Goal: Information Seeking & Learning: Learn about a topic

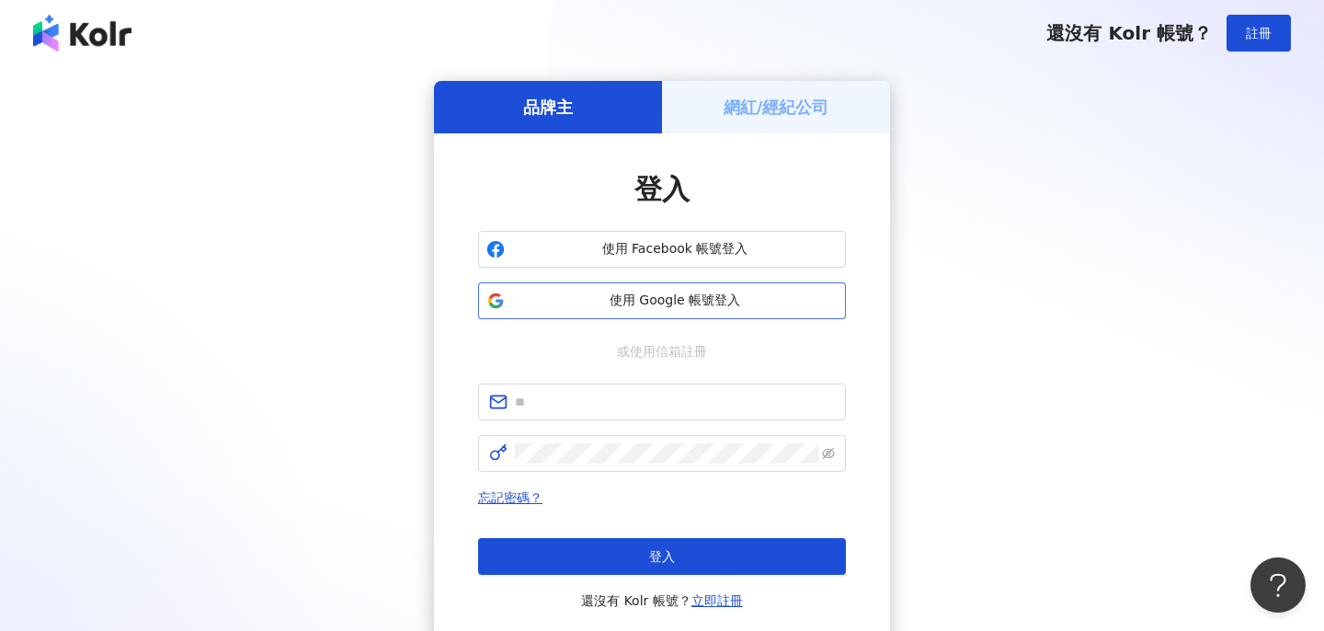
click at [625, 300] on span "使用 Google 帳號登入" at bounding box center [675, 300] width 326 height 18
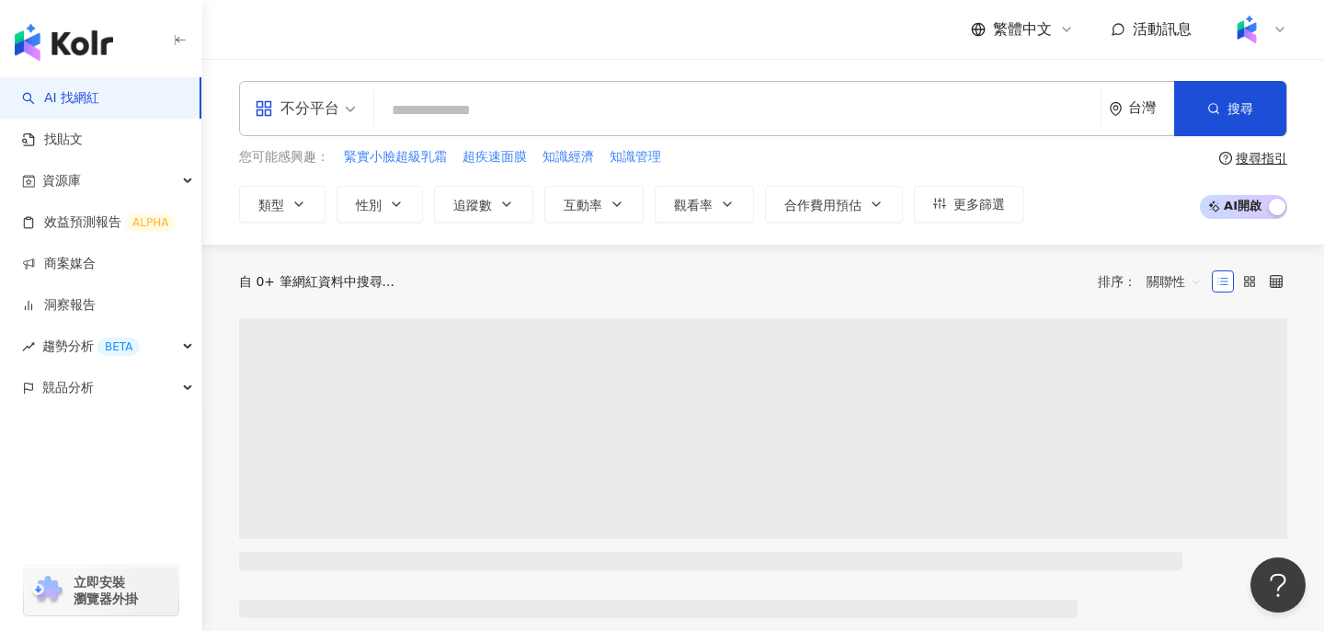
type input "*"
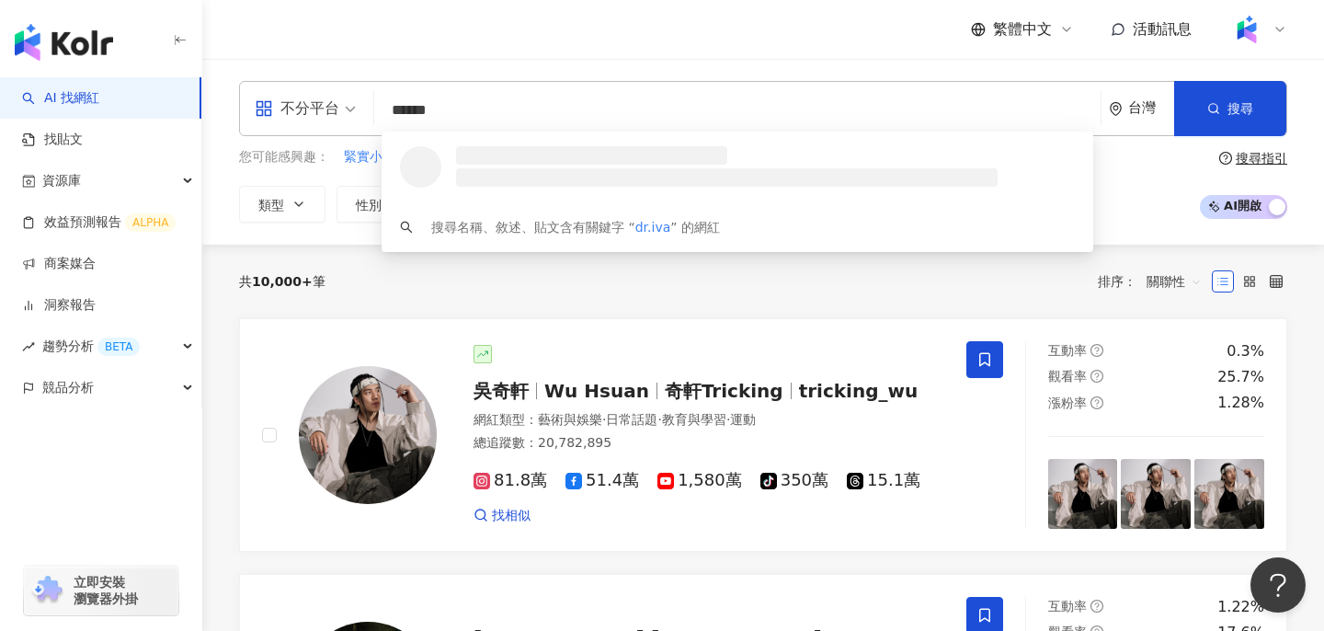
type input "*******"
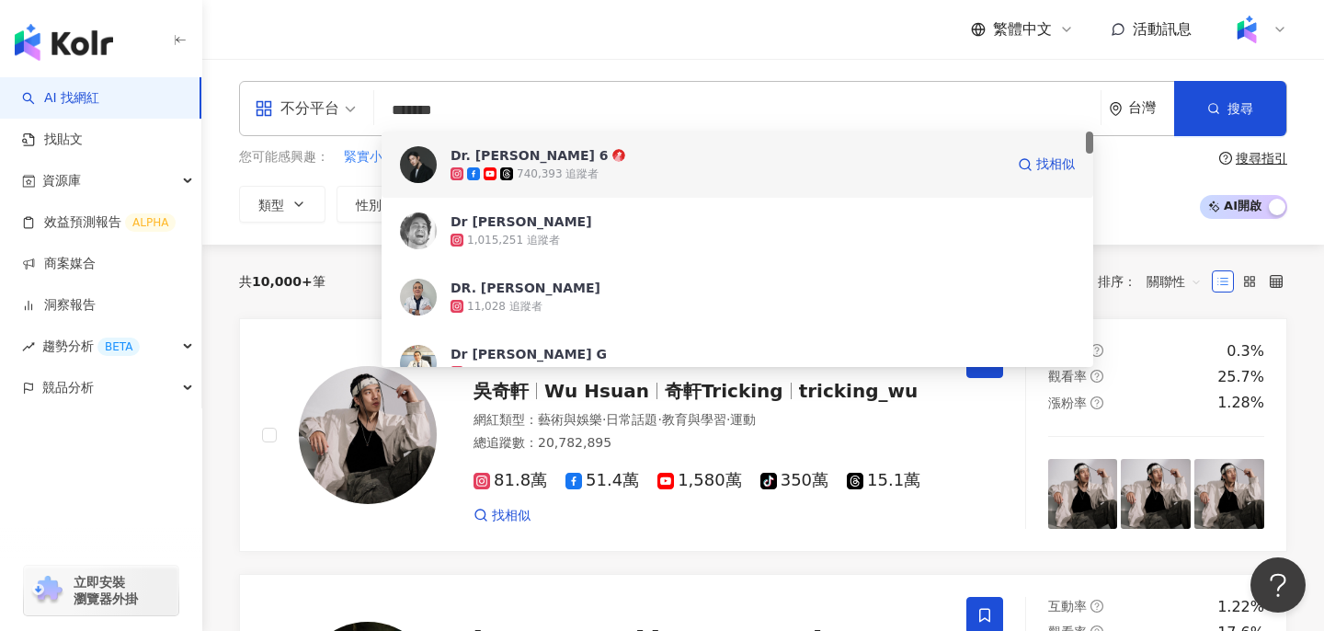
click at [646, 173] on div "740,393 追蹤者" at bounding box center [728, 174] width 554 height 18
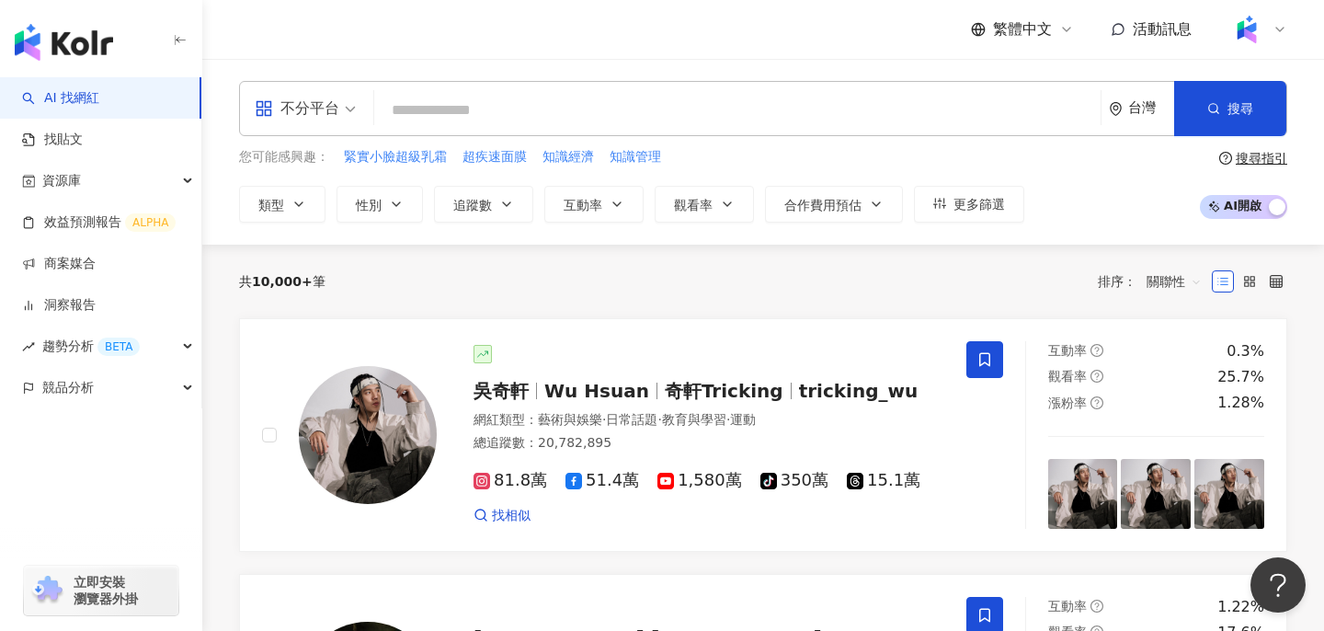
click at [568, 56] on div "繁體中文 活動訊息" at bounding box center [763, 29] width 1048 height 59
click at [866, 40] on div "繁體中文 活動訊息" at bounding box center [763, 29] width 1048 height 59
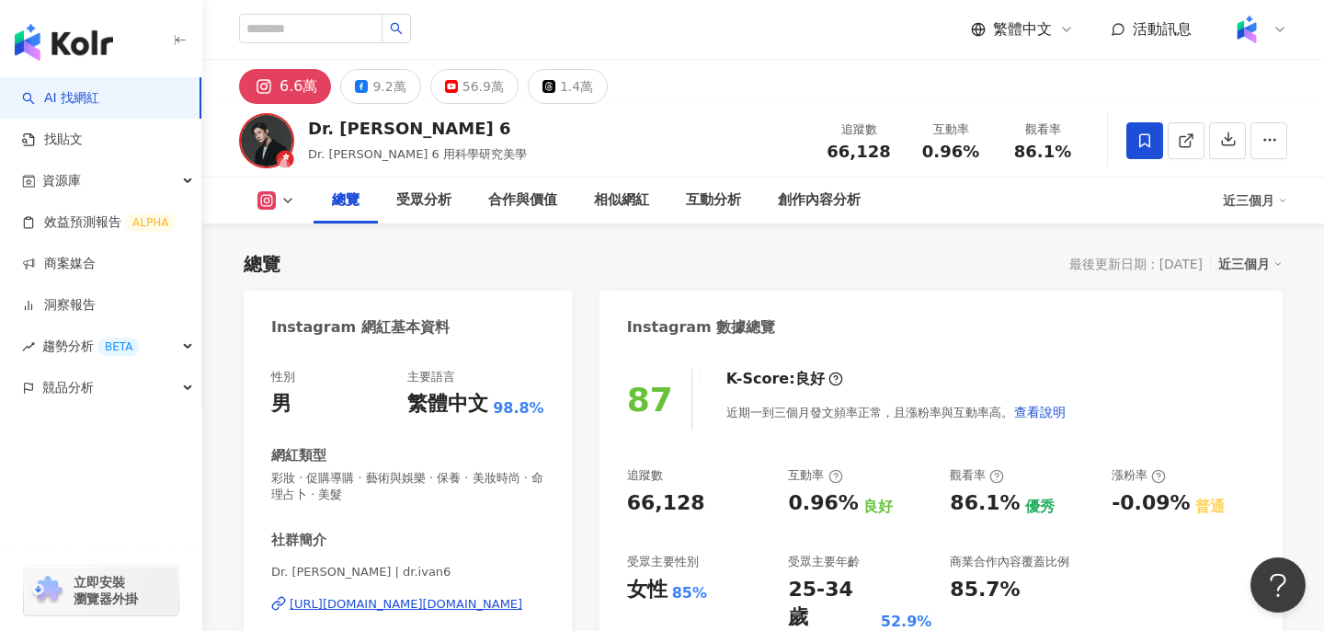
click at [557, 126] on div "Dr. Ivan 6 Dr. Ivan 6 用科學研究美學 追蹤數 66,128 互動率 0.96% 觀看率 86.1%" at bounding box center [763, 140] width 1122 height 73
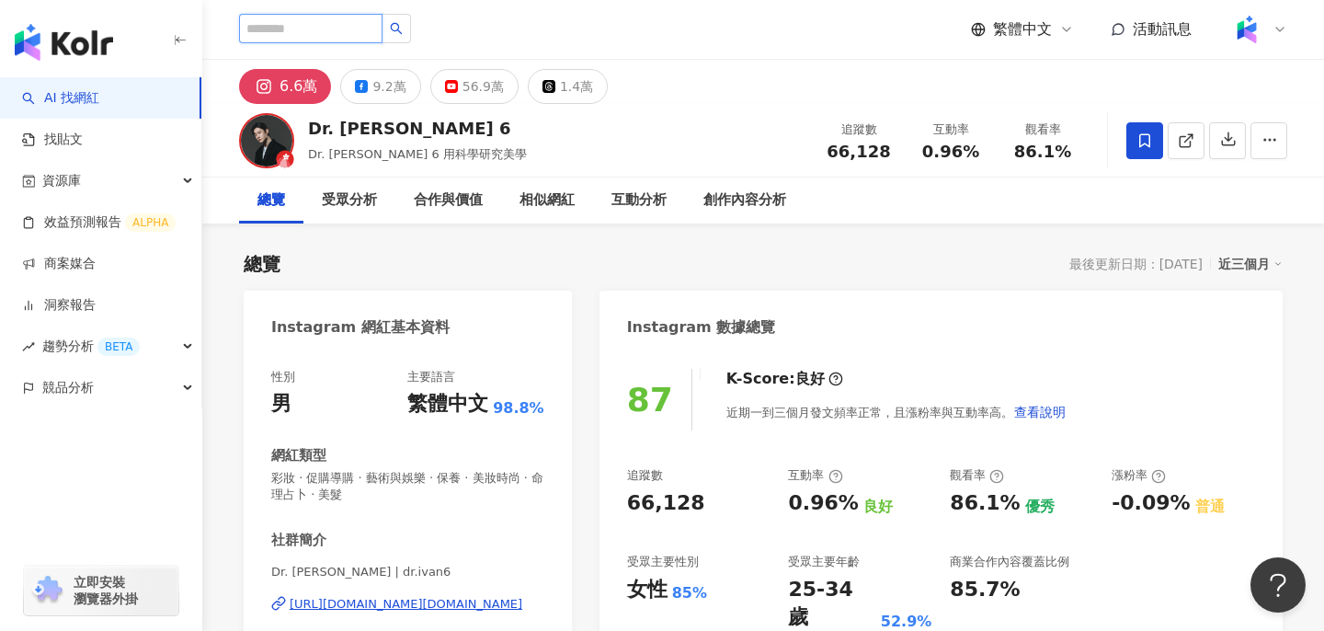
click at [351, 29] on input "search" at bounding box center [310, 28] width 143 height 29
paste input "***"
type input "***"
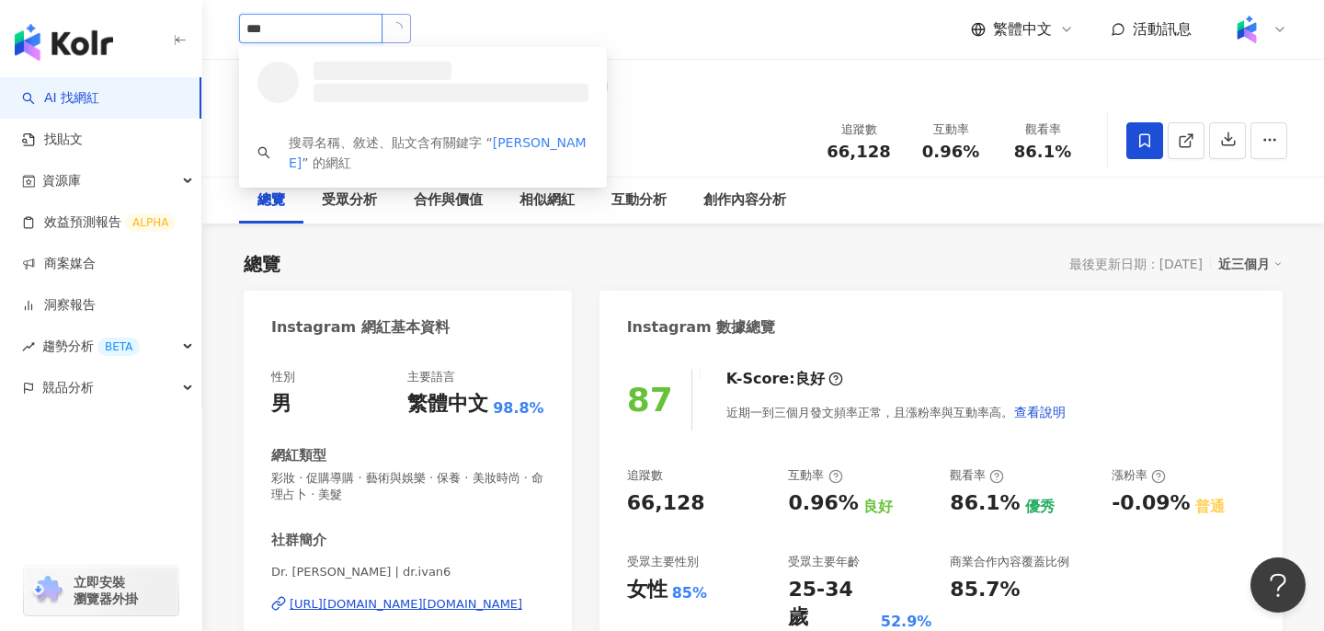
click at [411, 32] on button "button" at bounding box center [396, 28] width 29 height 29
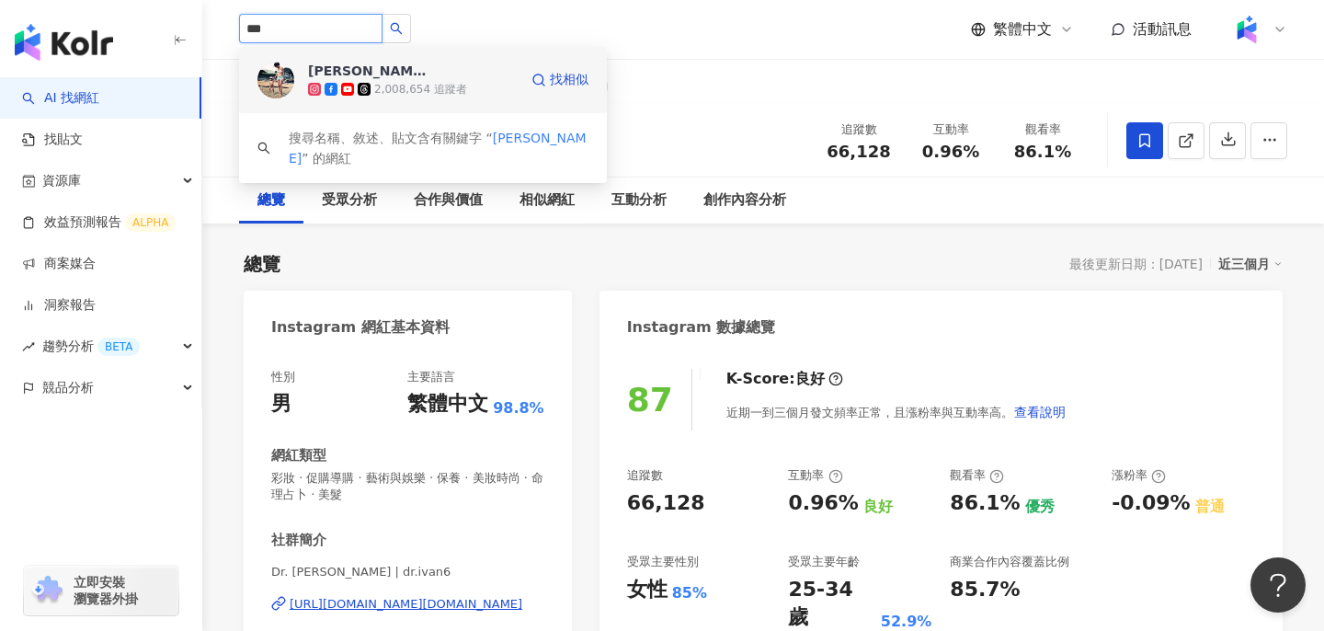
click at [413, 74] on span "王君萍" at bounding box center [368, 71] width 120 height 18
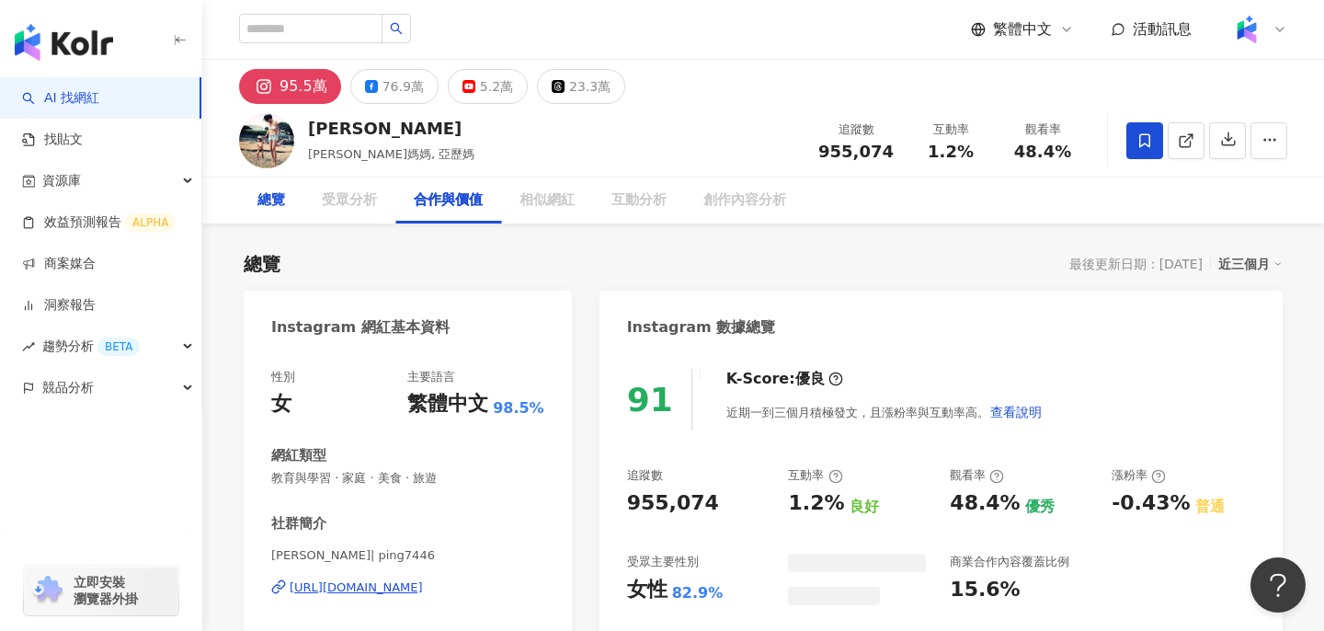
click at [268, 203] on div "總覽" at bounding box center [271, 200] width 28 height 22
click at [281, 209] on div "總覽" at bounding box center [271, 200] width 28 height 22
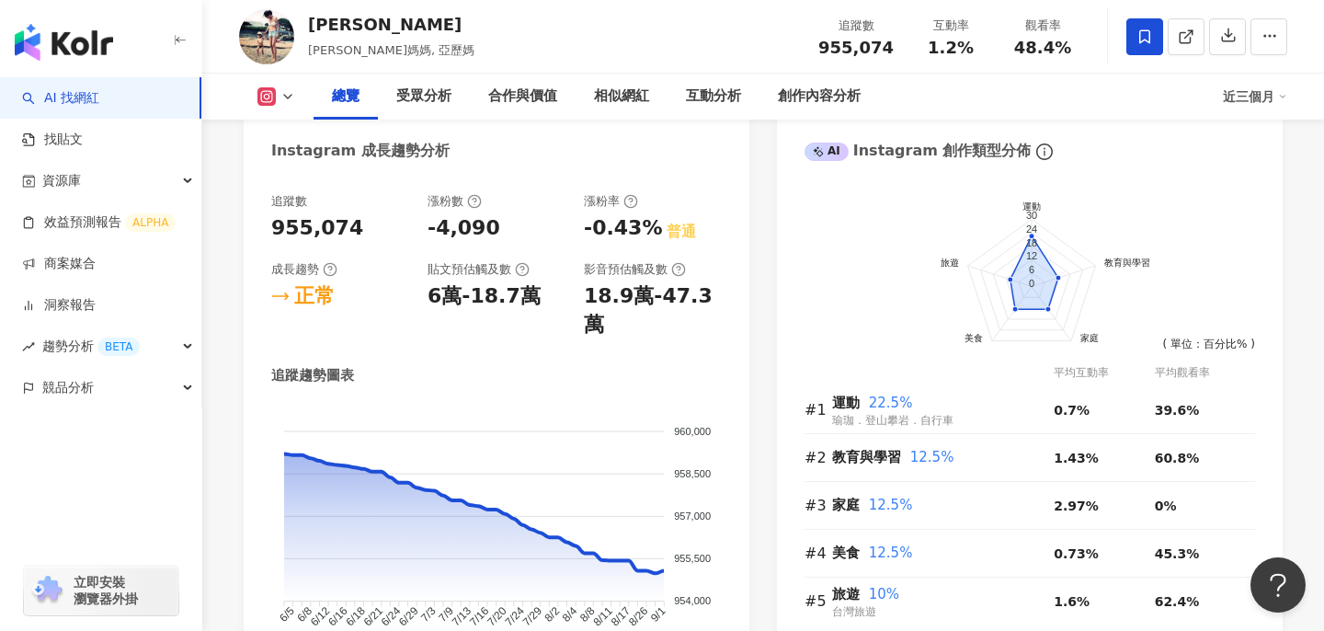
scroll to position [967, 0]
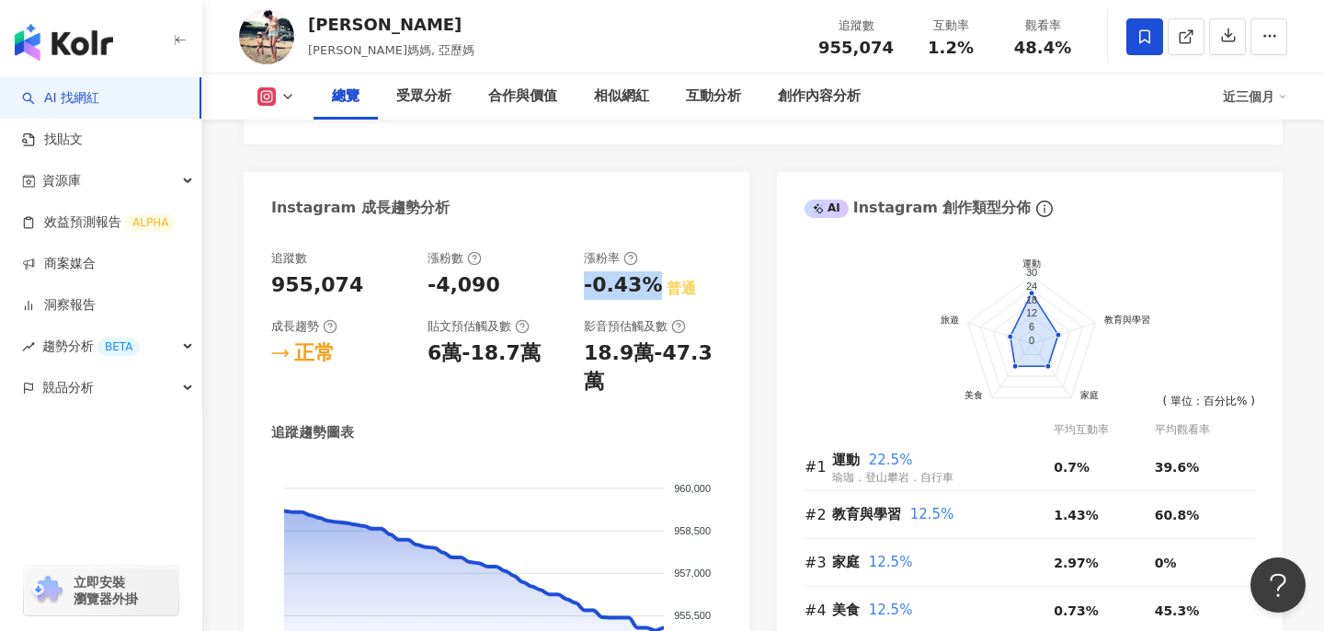
copy div "-0.43%"
drag, startPoint x: 585, startPoint y: 286, endPoint x: 649, endPoint y: 288, distance: 64.4
click at [649, 288] on div "-0.43%" at bounding box center [623, 285] width 78 height 29
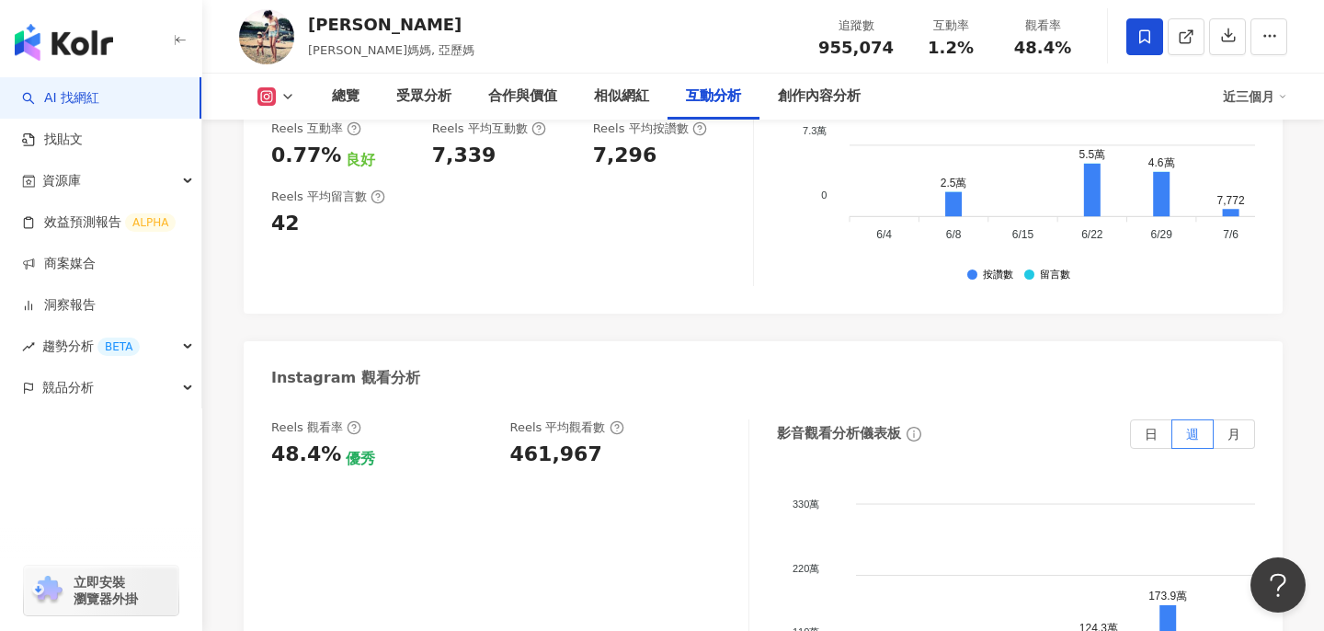
scroll to position [4024, 0]
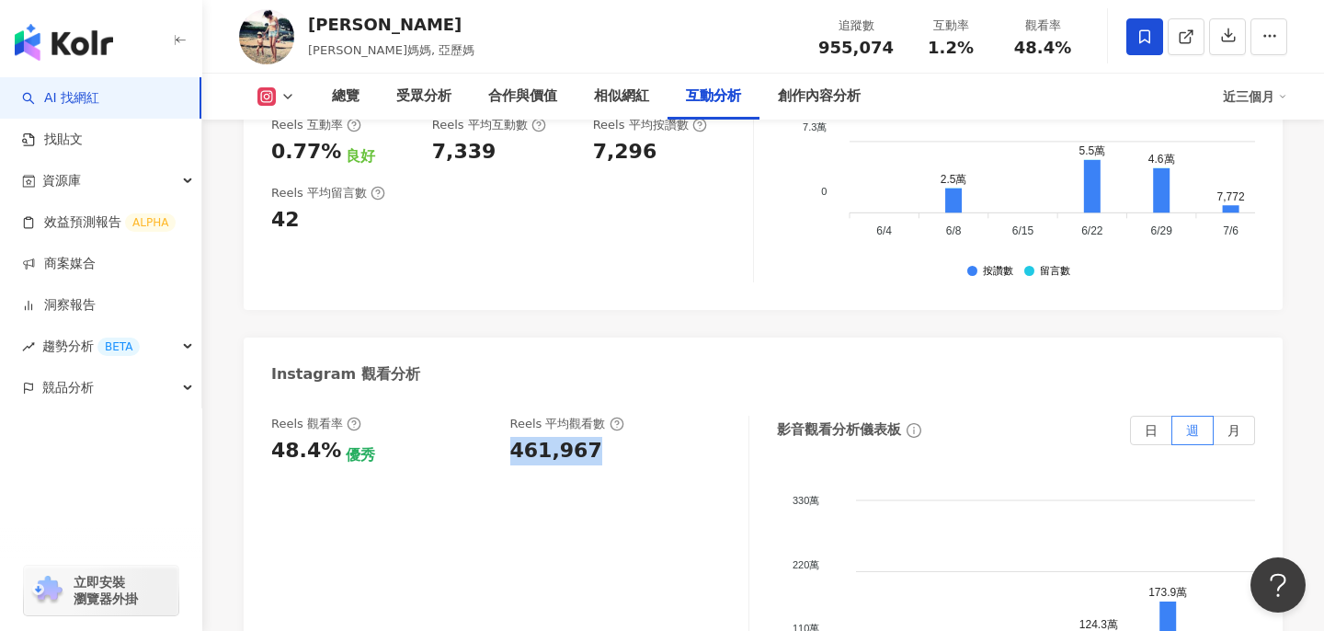
copy div "461,967"
drag, startPoint x: 596, startPoint y: 437, endPoint x: 513, endPoint y: 430, distance: 83.0
click at [513, 437] on div "461,967" at bounding box center [620, 451] width 221 height 29
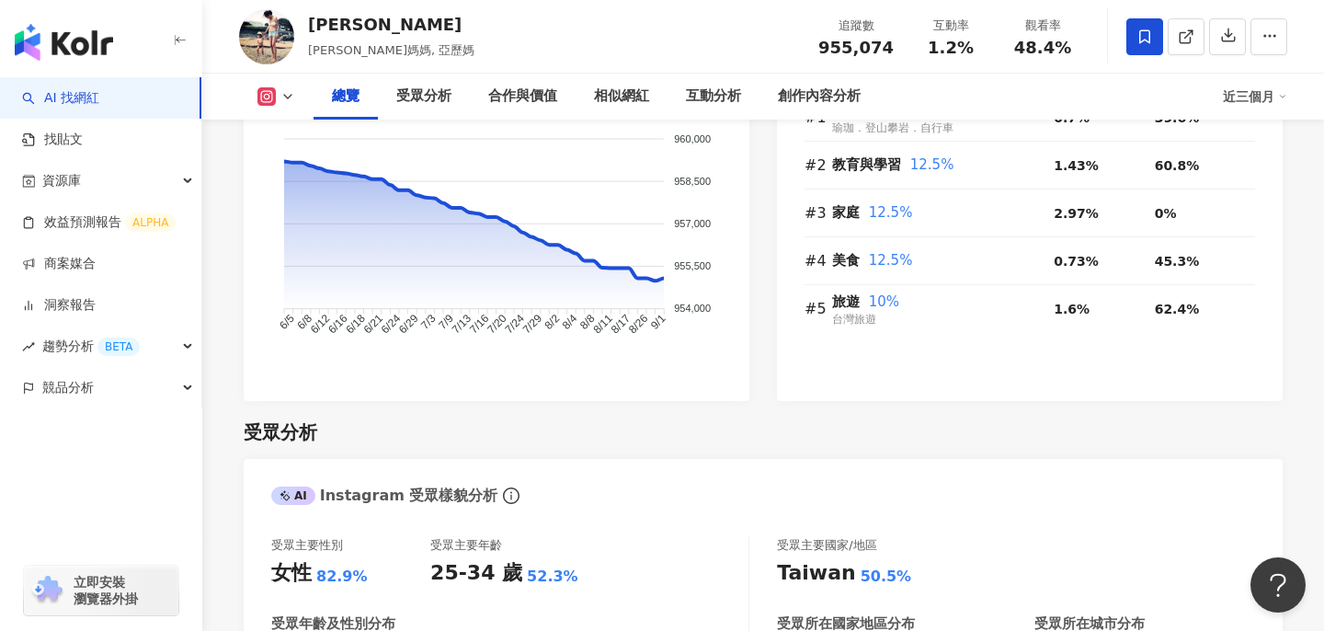
scroll to position [0, 0]
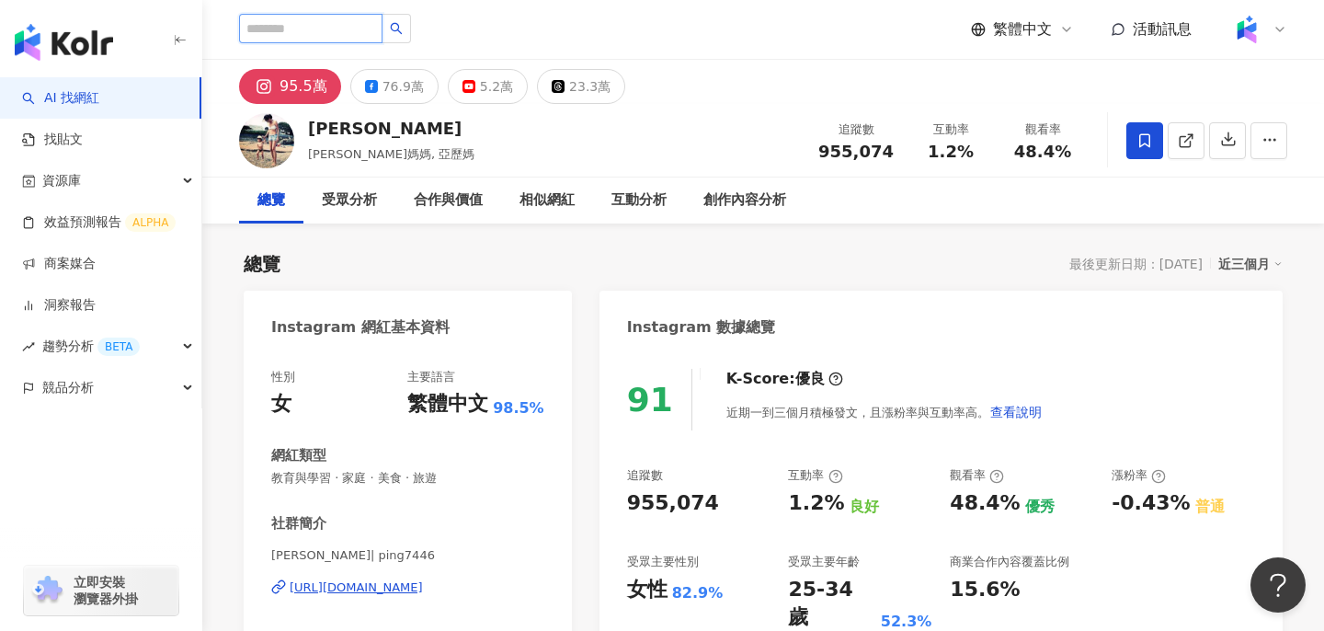
click at [346, 34] on input "search" at bounding box center [310, 28] width 143 height 29
type input "*"
type input "***"
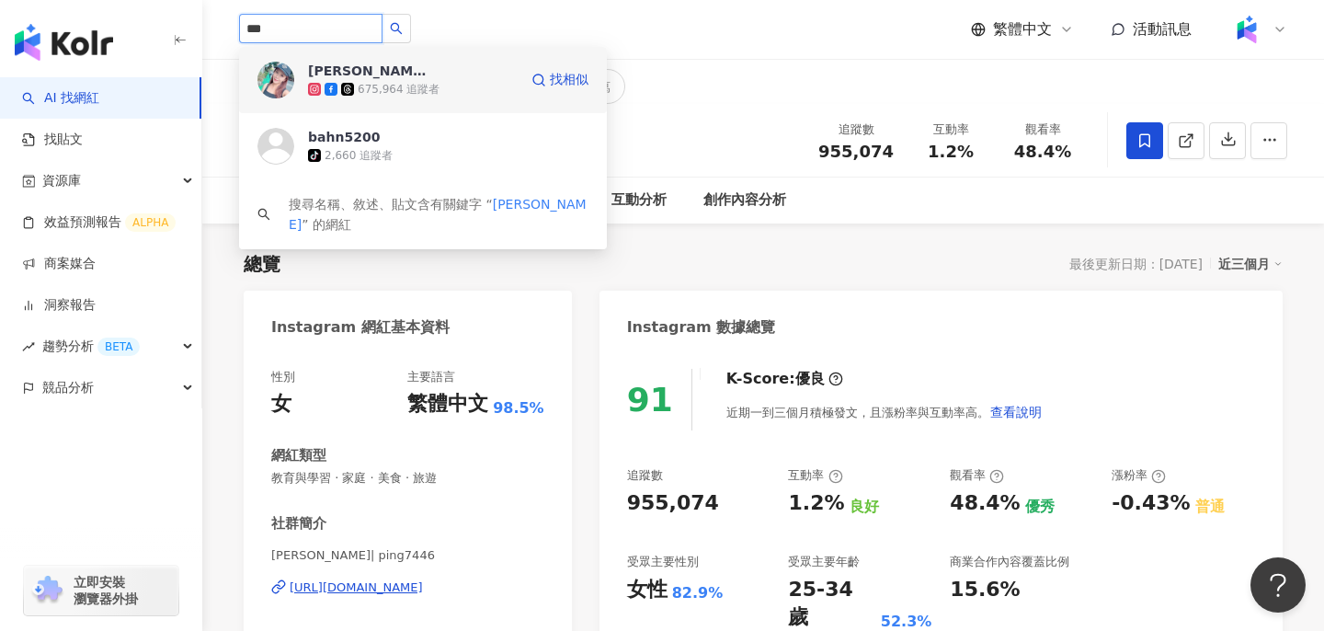
click at [467, 74] on div "李佩甄 675,964 追蹤者" at bounding box center [413, 80] width 210 height 37
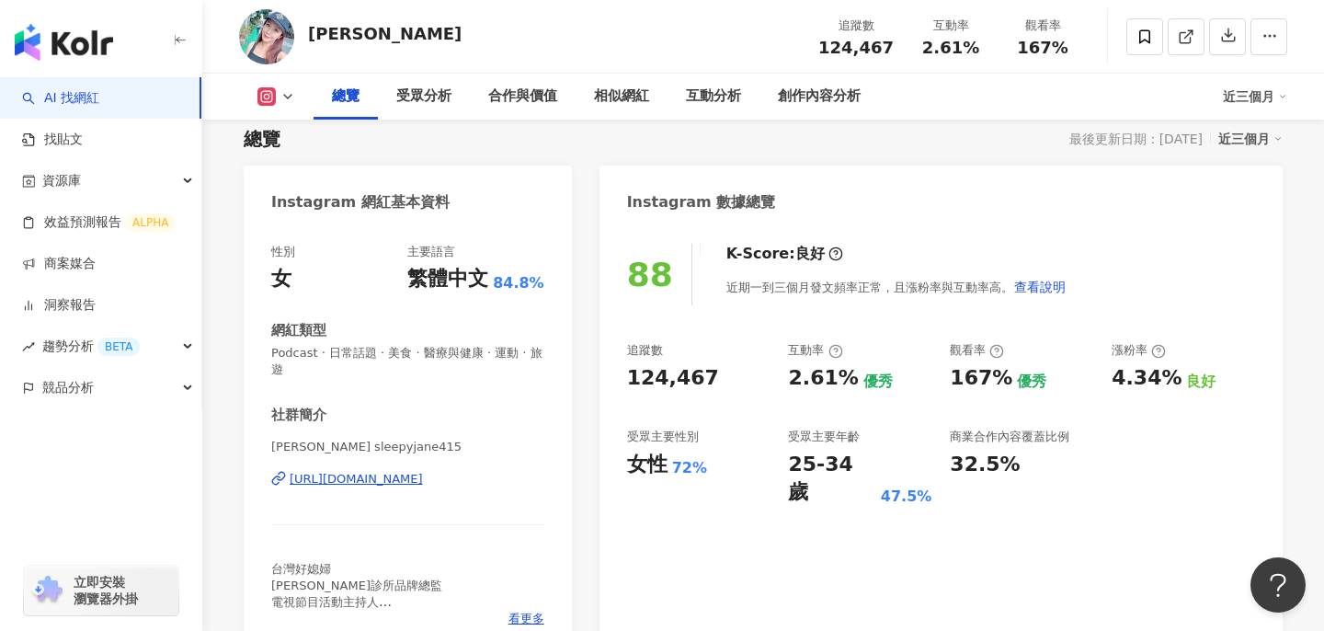
scroll to position [130, 0]
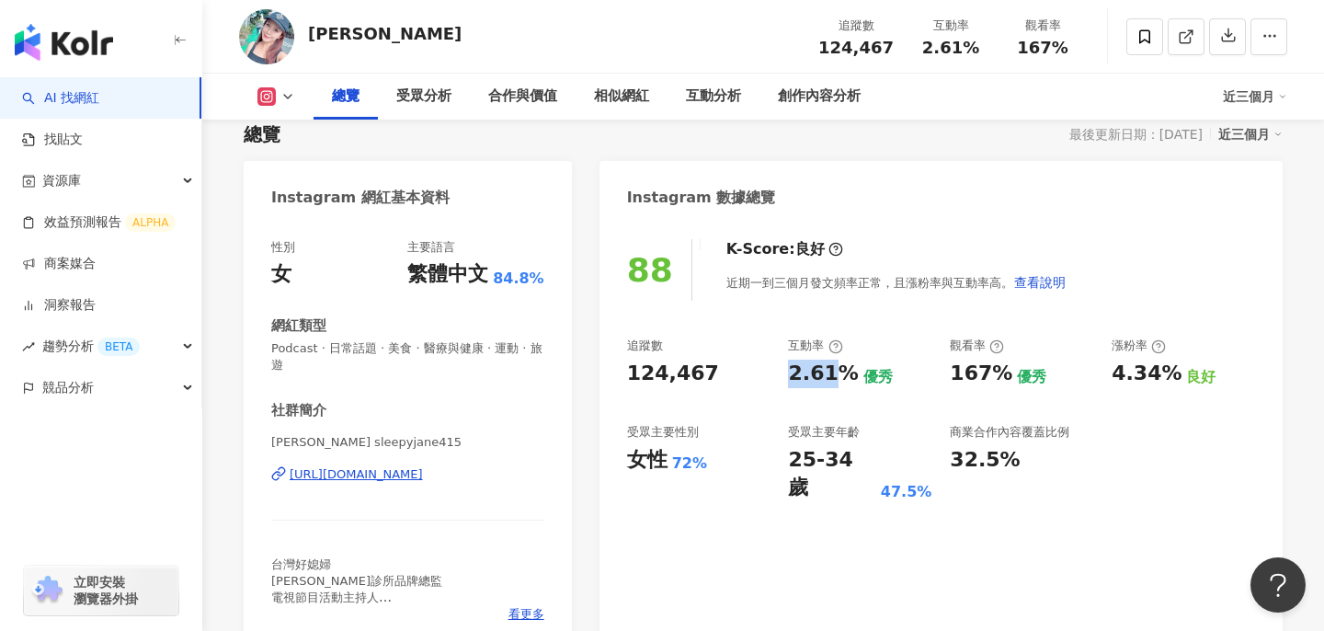
drag, startPoint x: 791, startPoint y: 383, endPoint x: 622, endPoint y: 380, distance: 169.2
click at [848, 382] on div "2.61% 優秀" at bounding box center [859, 374] width 143 height 29
drag, startPoint x: 632, startPoint y: 373, endPoint x: 692, endPoint y: 376, distance: 60.8
click at [692, 376] on div "124,467" at bounding box center [673, 374] width 92 height 29
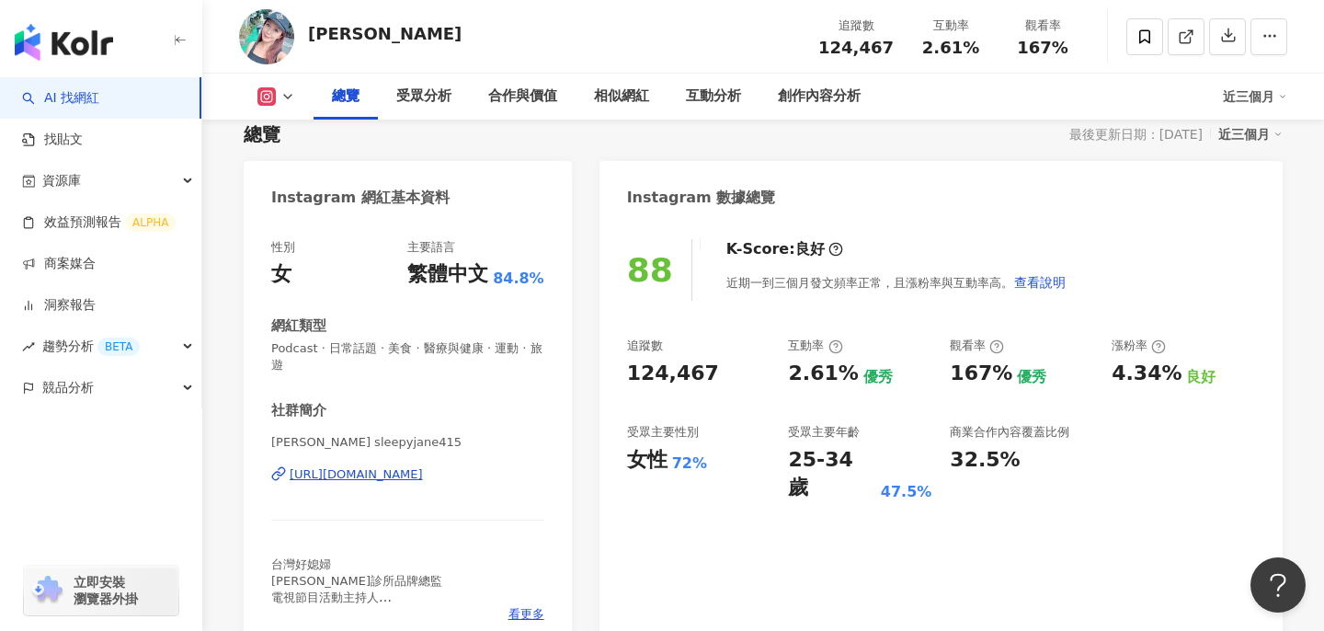
scroll to position [0, 0]
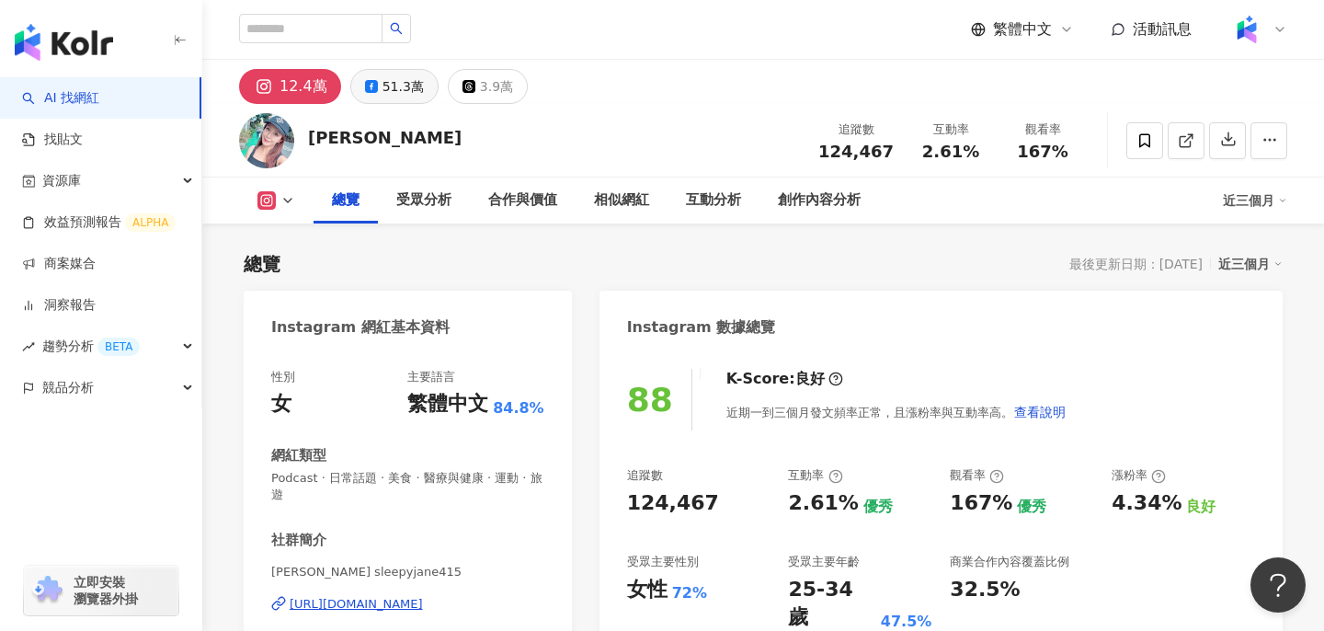
click at [389, 90] on div "51.3萬" at bounding box center [403, 87] width 41 height 26
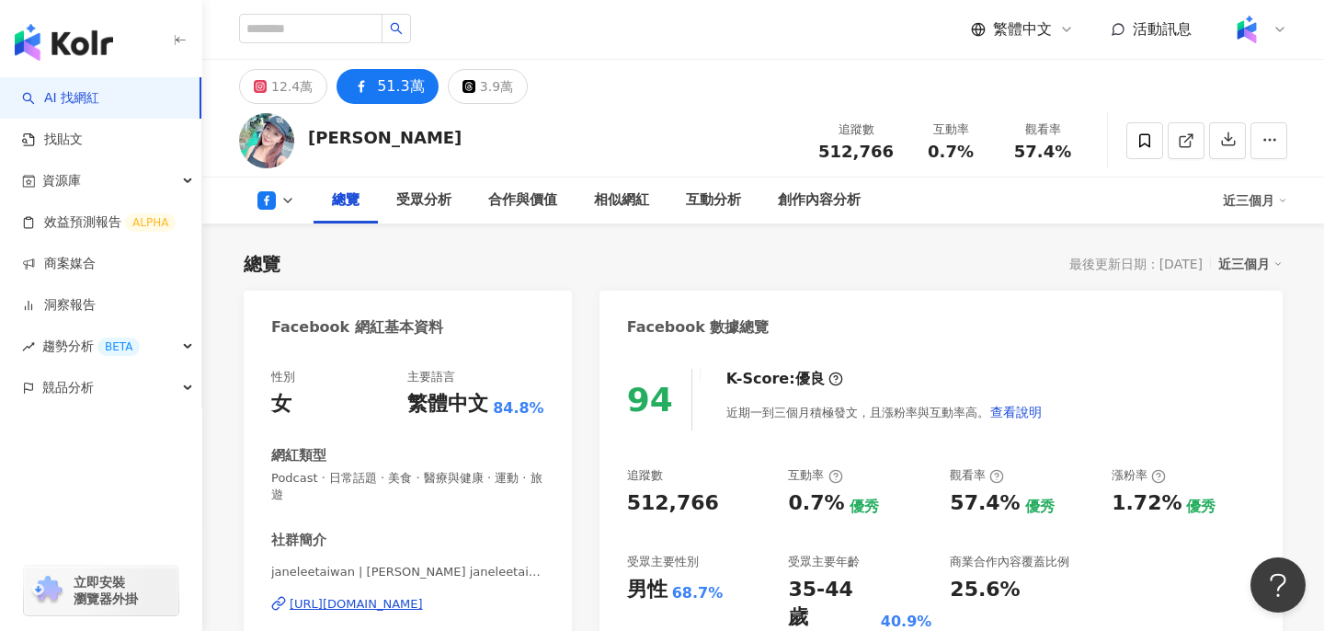
scroll to position [66, 0]
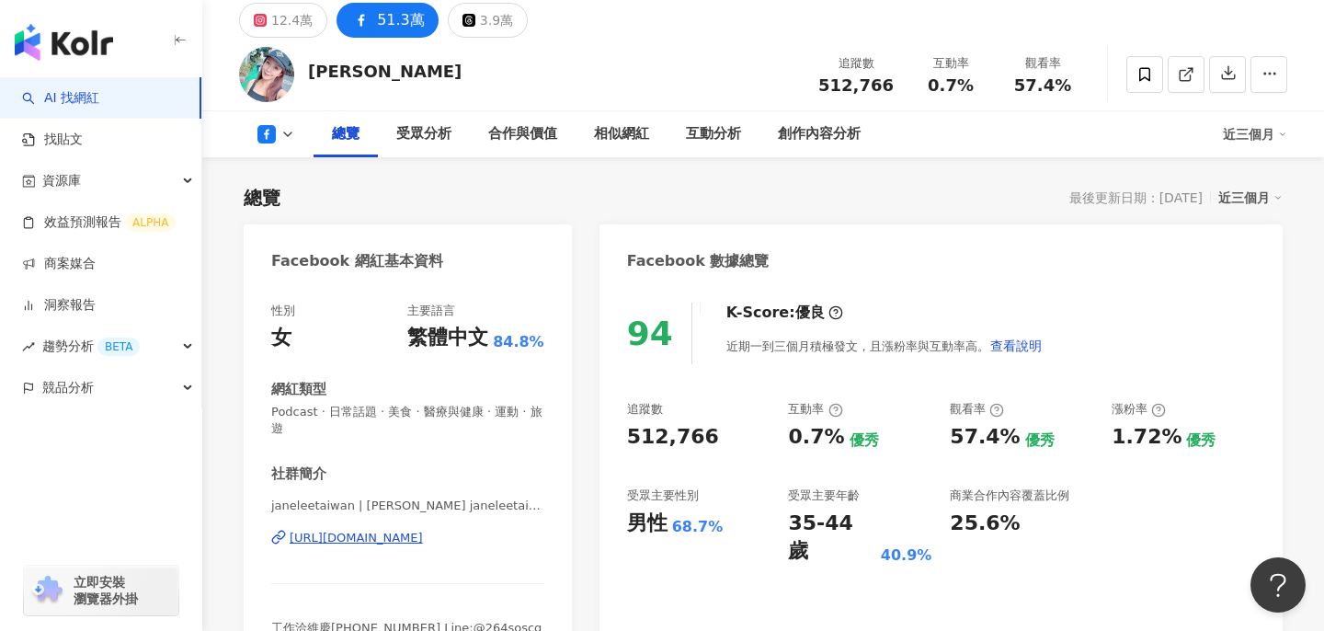
drag, startPoint x: 617, startPoint y: 432, endPoint x: 693, endPoint y: 440, distance: 76.8
click at [693, 440] on div "94 K-Score : 優良 近期一到三個月積極發文，且漲粉率與互動率高。 查看說明 追蹤數 512,766 互動率 0.7% 優秀 觀看率 57.4% 優…" at bounding box center [941, 482] width 683 height 396
click at [714, 443] on div "512,766" at bounding box center [698, 437] width 143 height 29
copy div "512,766"
drag, startPoint x: 714, startPoint y: 443, endPoint x: 616, endPoint y: 444, distance: 98.4
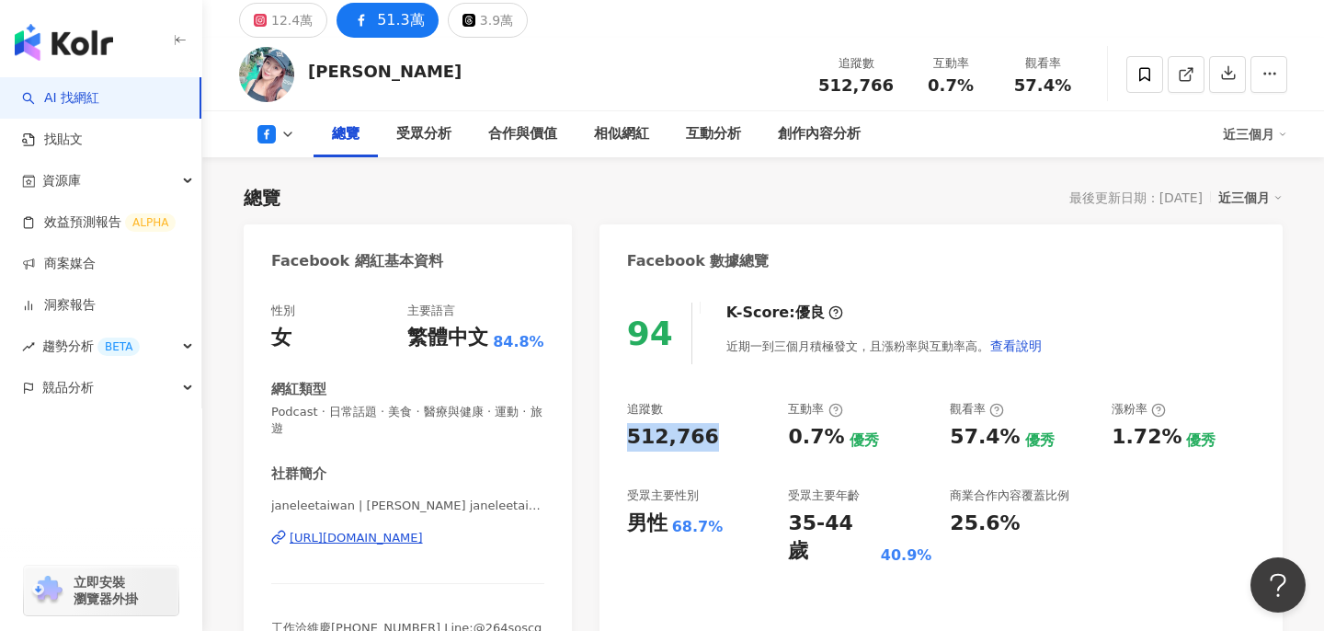
click at [616, 444] on div "94 K-Score : 優良 近期一到三個月積極發文，且漲粉率與互動率高。 查看說明 追蹤數 512,766 互動率 0.7% 優秀 觀看率 57.4% 優…" at bounding box center [941, 482] width 683 height 396
copy div "0.7%"
drag, startPoint x: 791, startPoint y: 441, endPoint x: 829, endPoint y: 441, distance: 38.6
click at [829, 441] on div "0.7%" at bounding box center [816, 437] width 56 height 29
copy div "57.4%"
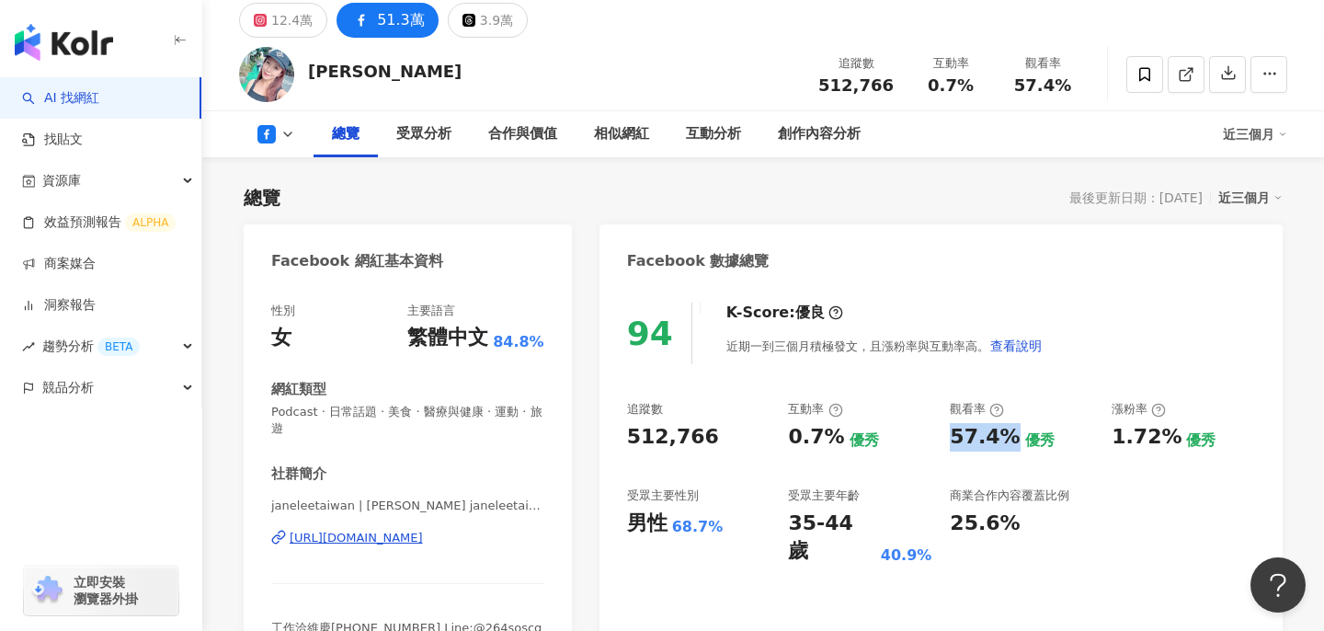
drag, startPoint x: 943, startPoint y: 435, endPoint x: 1002, endPoint y: 445, distance: 59.7
click at [1002, 445] on div "追蹤數 512,766 互動率 0.7% 優秀 觀看率 57.4% 優秀 漲粉率 1.72% 優秀 受眾主要性別 男性 68.7% 受眾主要年齡 35-44 …" at bounding box center [941, 483] width 628 height 165
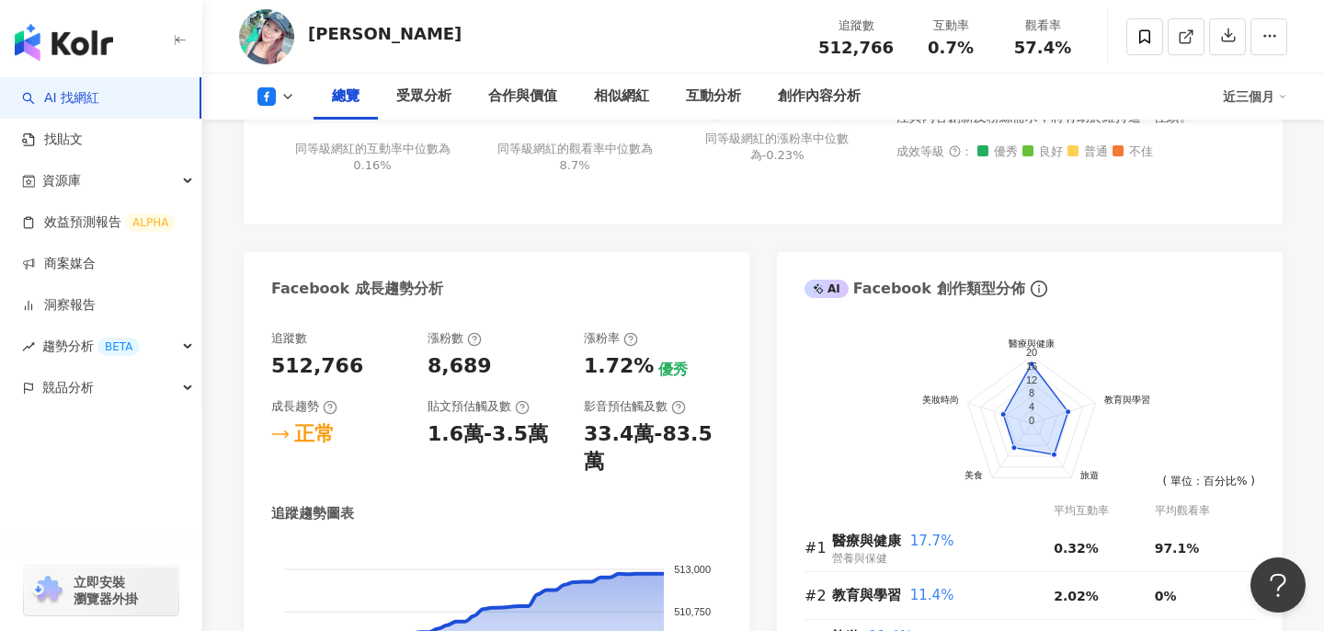
scroll to position [871, 0]
drag, startPoint x: 577, startPoint y: 364, endPoint x: 636, endPoint y: 374, distance: 59.7
click at [636, 374] on div "追蹤數 512,766 漲粉數 8,689 漲粉率 1.72% 優秀 成長趨勢 正常 貼文預估觸及數 1.6萬-3.5萬 影音預估觸及數 33.4萬-83.5萬" at bounding box center [496, 402] width 451 height 146
copy div "1.72%"
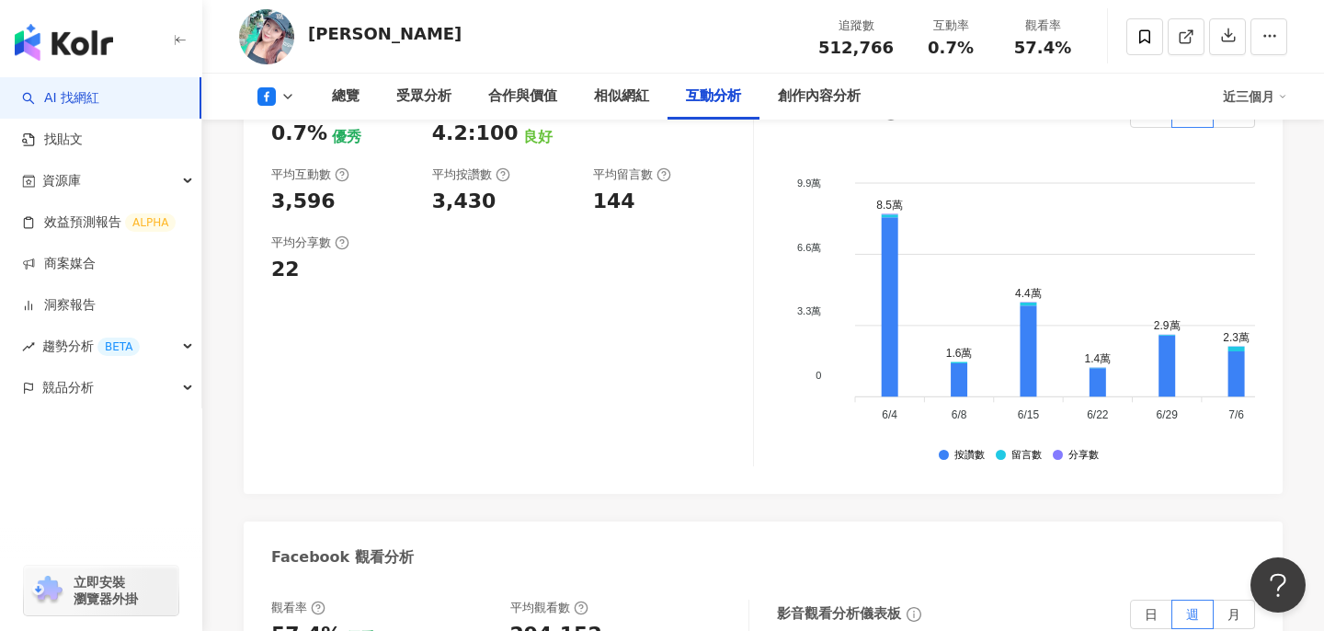
scroll to position [3310, 0]
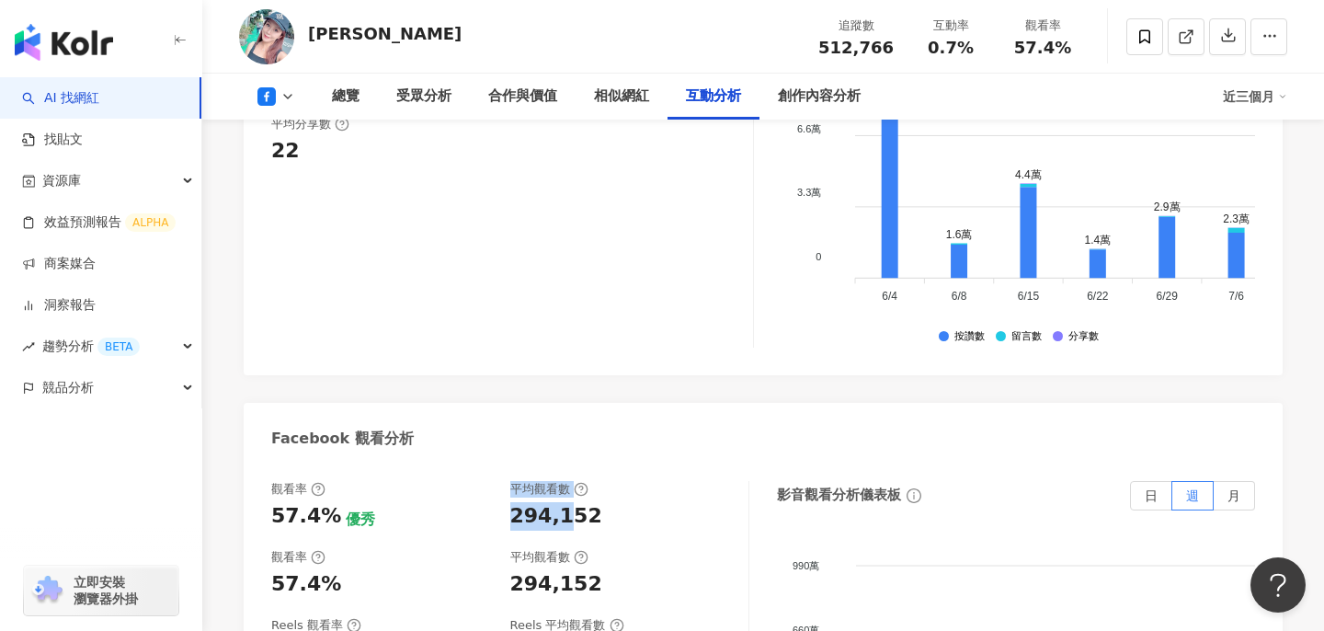
drag, startPoint x: 497, startPoint y: 412, endPoint x: 558, endPoint y: 413, distance: 60.7
click at [558, 481] on div "觀看率 57.4% 優秀 平均觀看數 294,152" at bounding box center [500, 506] width 459 height 50
click at [615, 502] on div "294,152" at bounding box center [620, 516] width 221 height 29
copy div "294,152"
drag, startPoint x: 615, startPoint y: 413, endPoint x: 524, endPoint y: 407, distance: 91.2
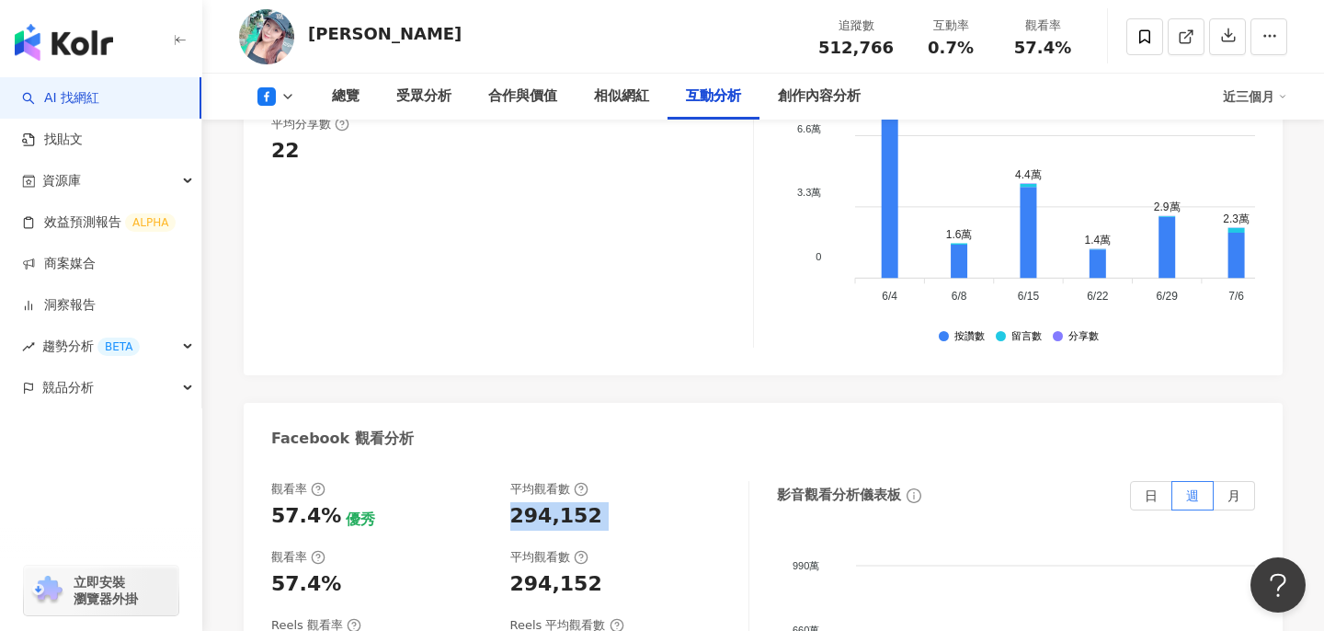
click at [524, 502] on div "294,152" at bounding box center [620, 516] width 221 height 29
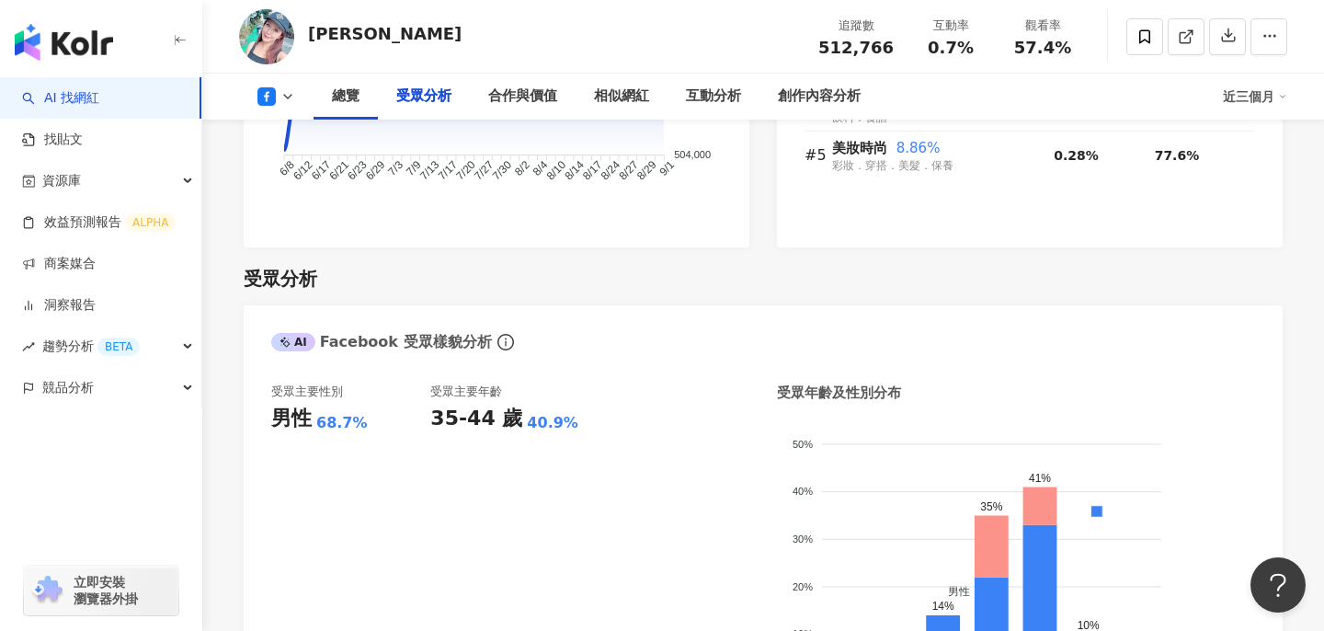
scroll to position [1576, 0]
